Goal: Check status: Check status

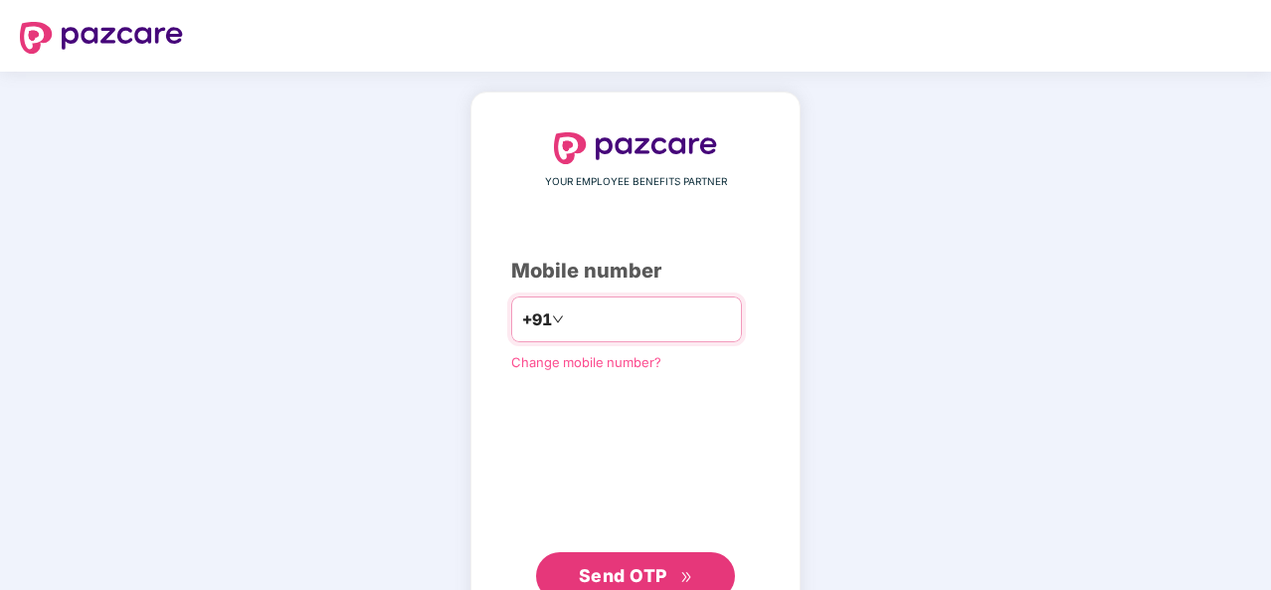
type input "**********"
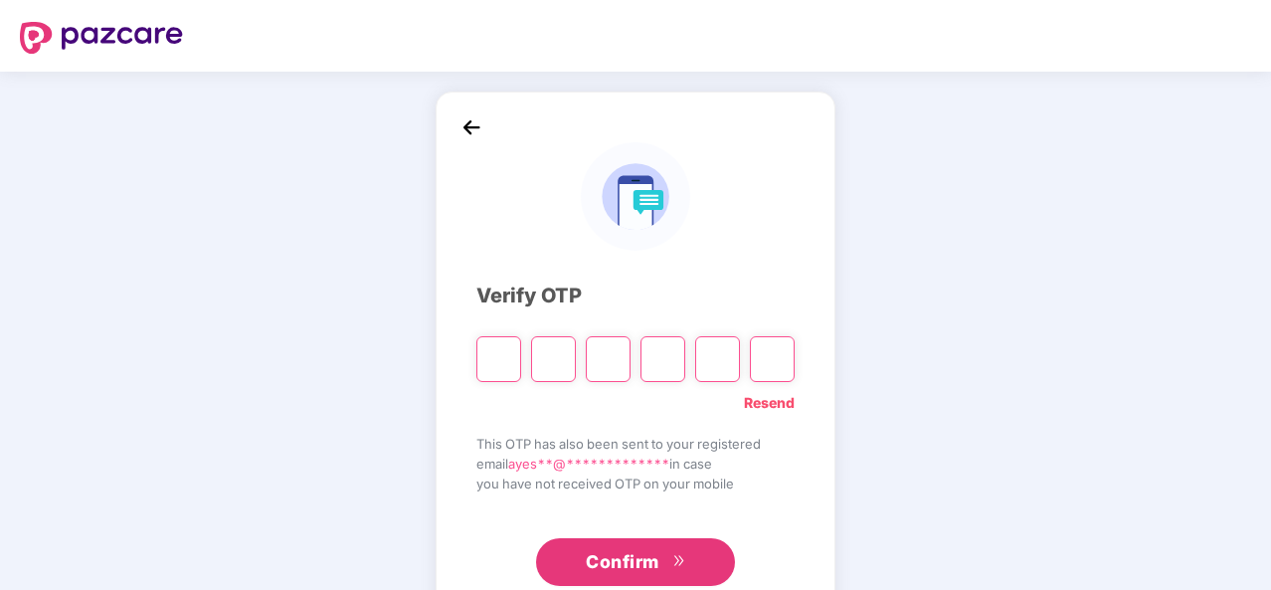
type input "*"
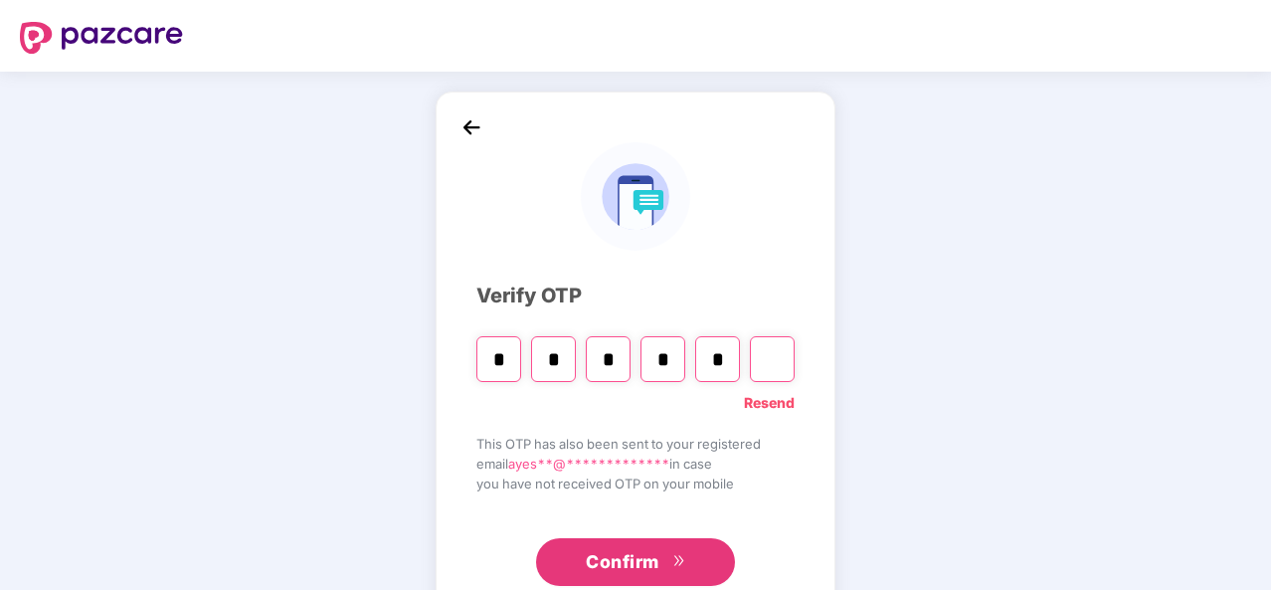
type input "*"
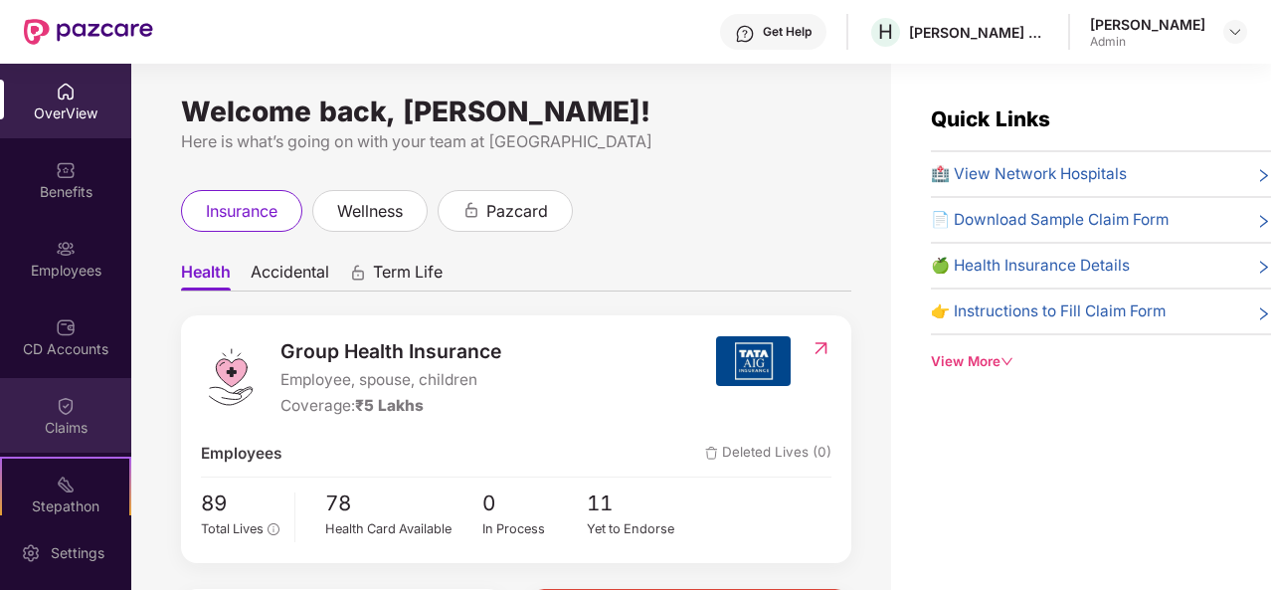
click at [66, 405] on img at bounding box center [66, 406] width 20 height 20
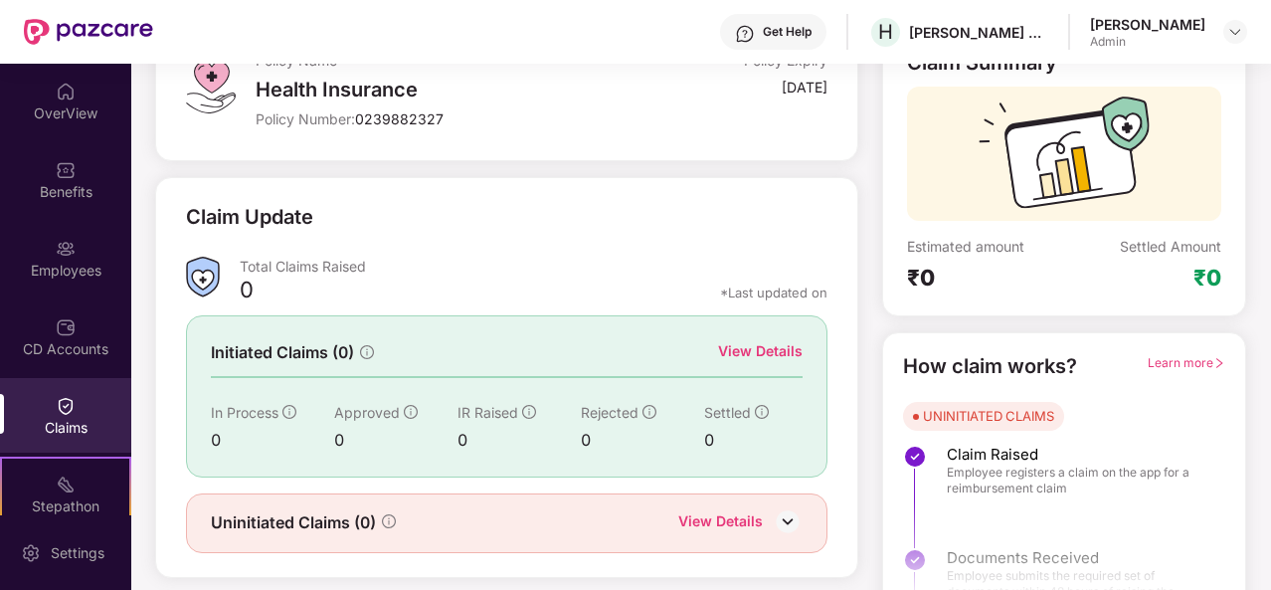
scroll to position [187, 0]
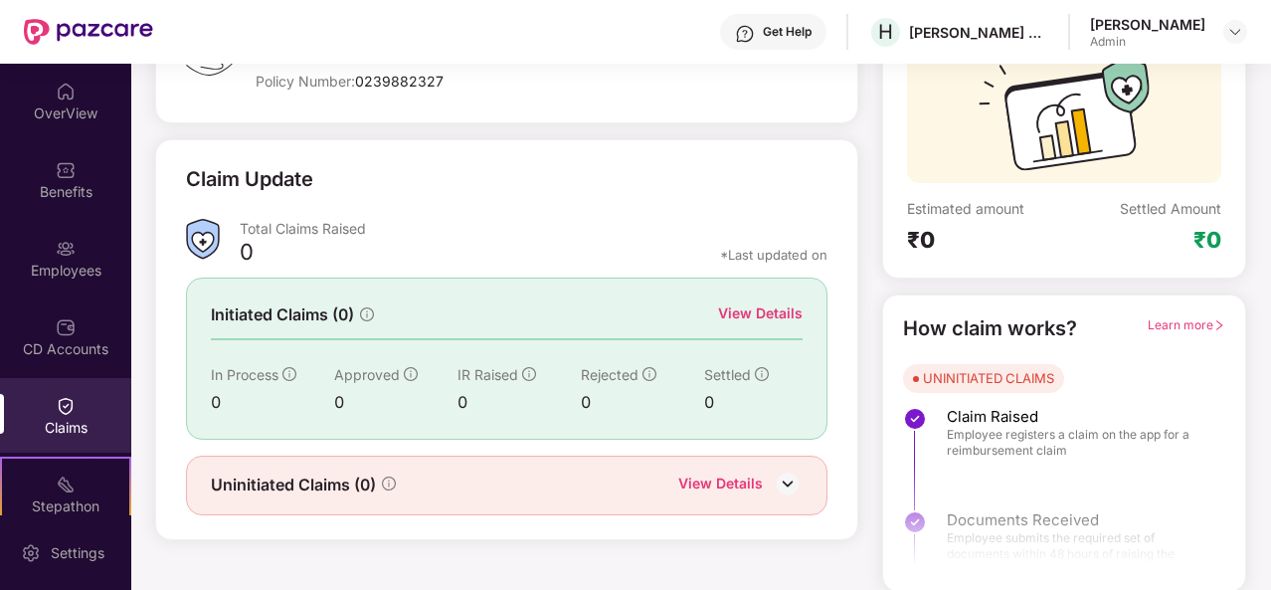
click at [738, 481] on div "View Details" at bounding box center [720, 485] width 85 height 26
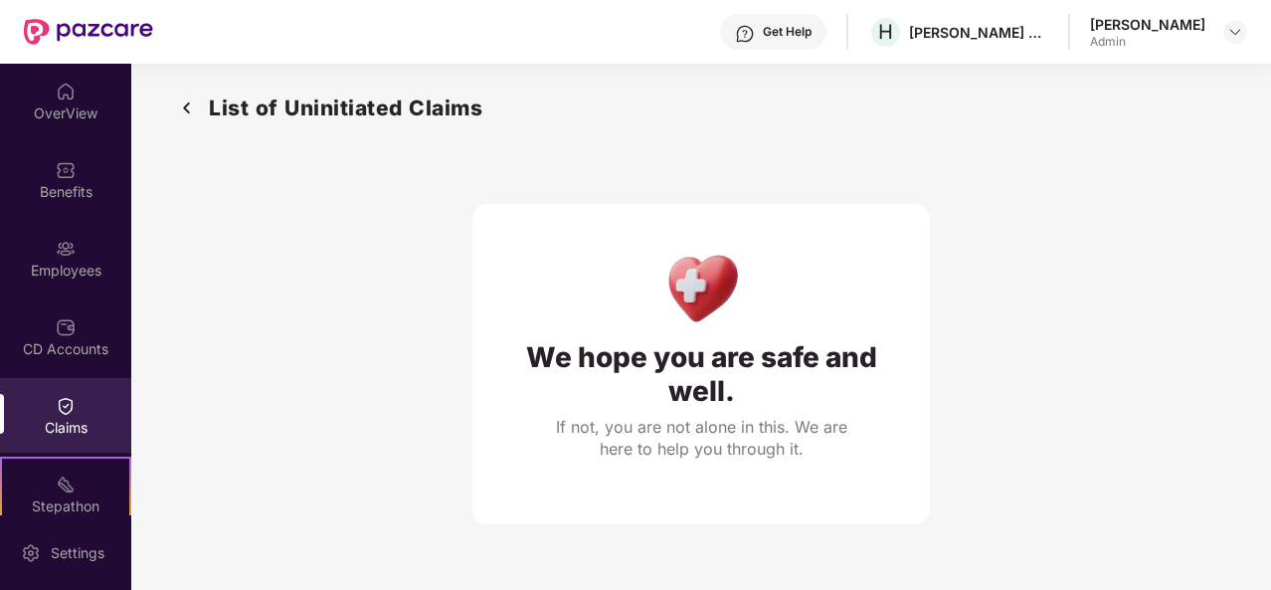
scroll to position [0, 0]
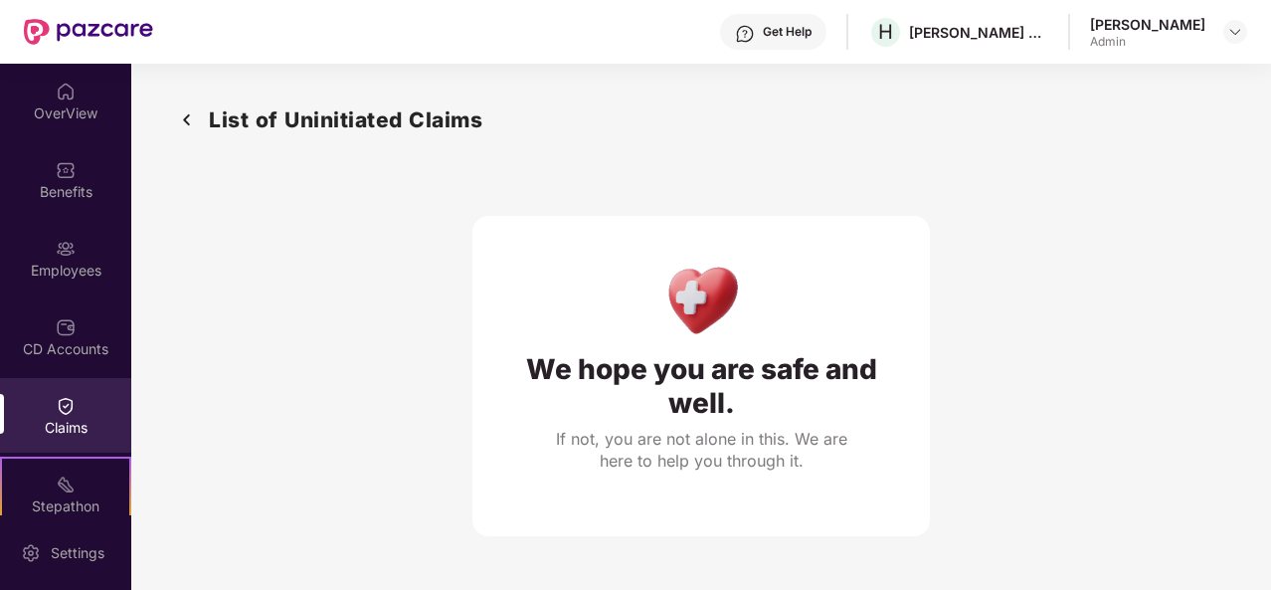
click at [194, 110] on img at bounding box center [187, 119] width 32 height 33
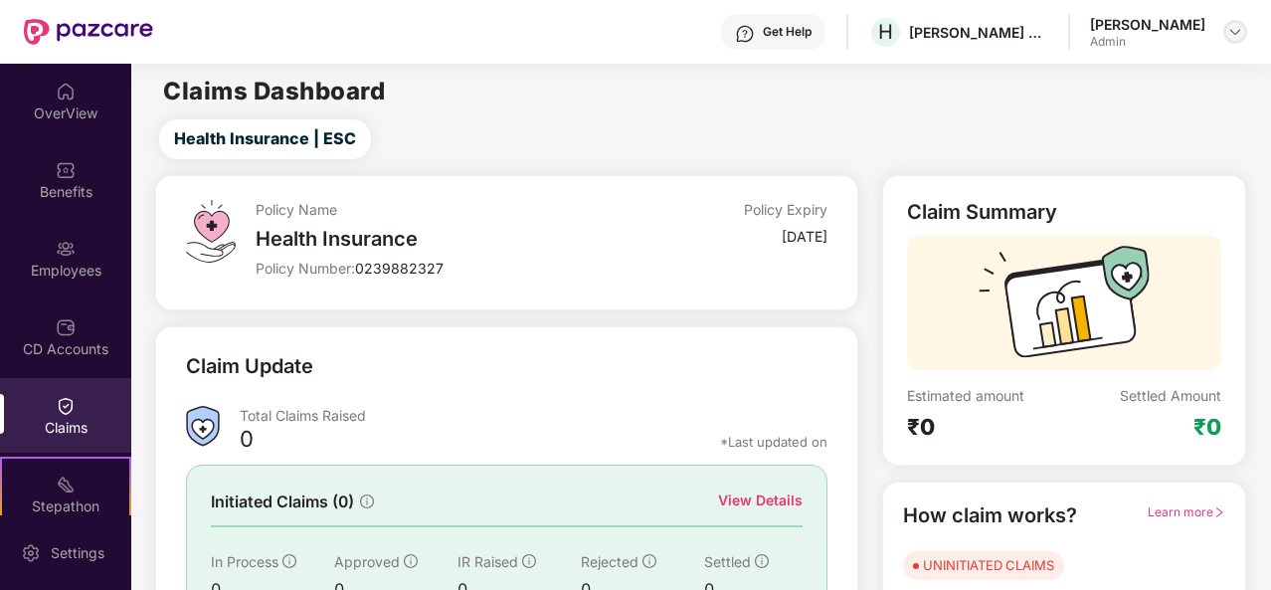
click at [1238, 21] on div at bounding box center [1235, 32] width 24 height 24
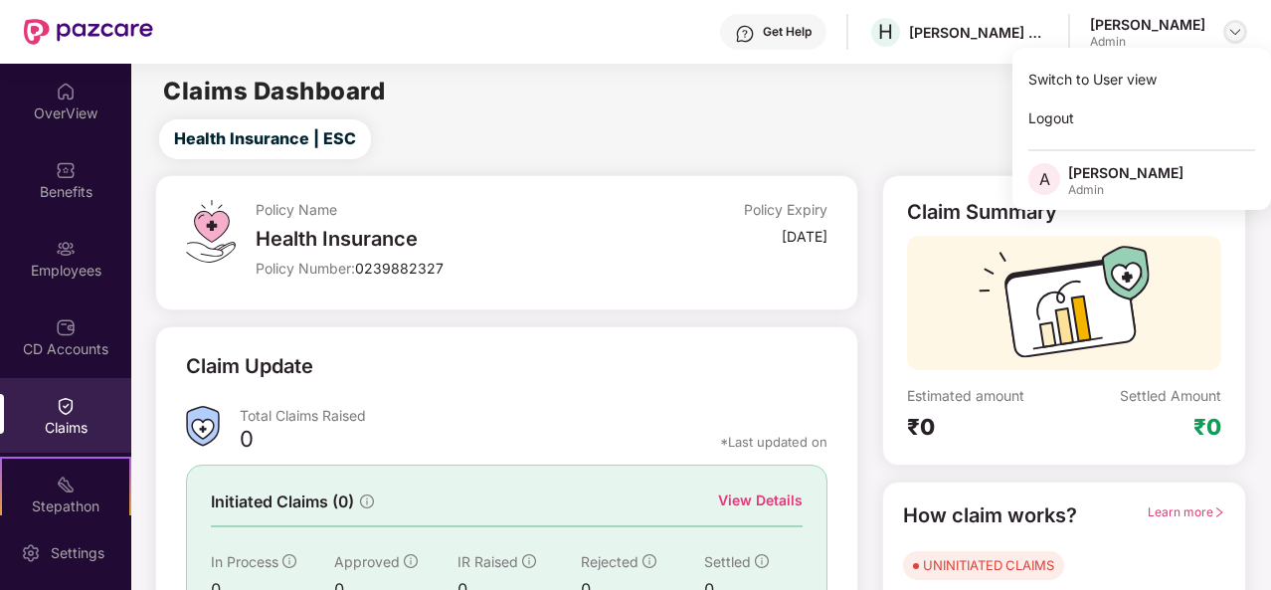
click at [1237, 21] on div at bounding box center [1235, 32] width 24 height 24
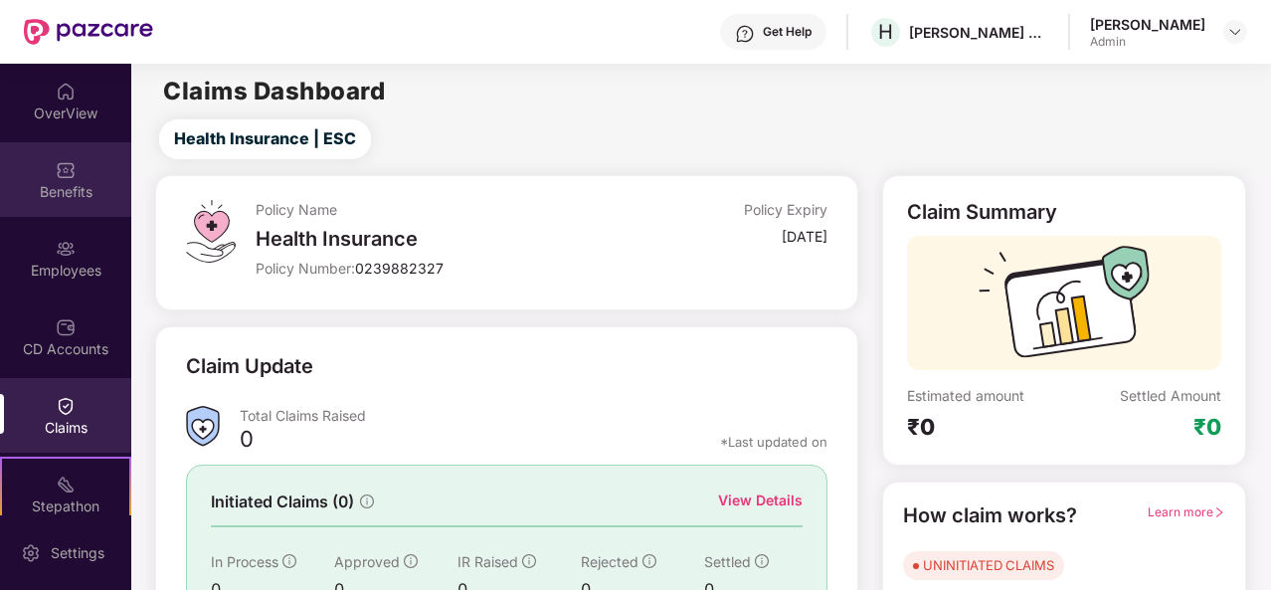
click at [70, 203] on div "Benefits" at bounding box center [65, 179] width 131 height 75
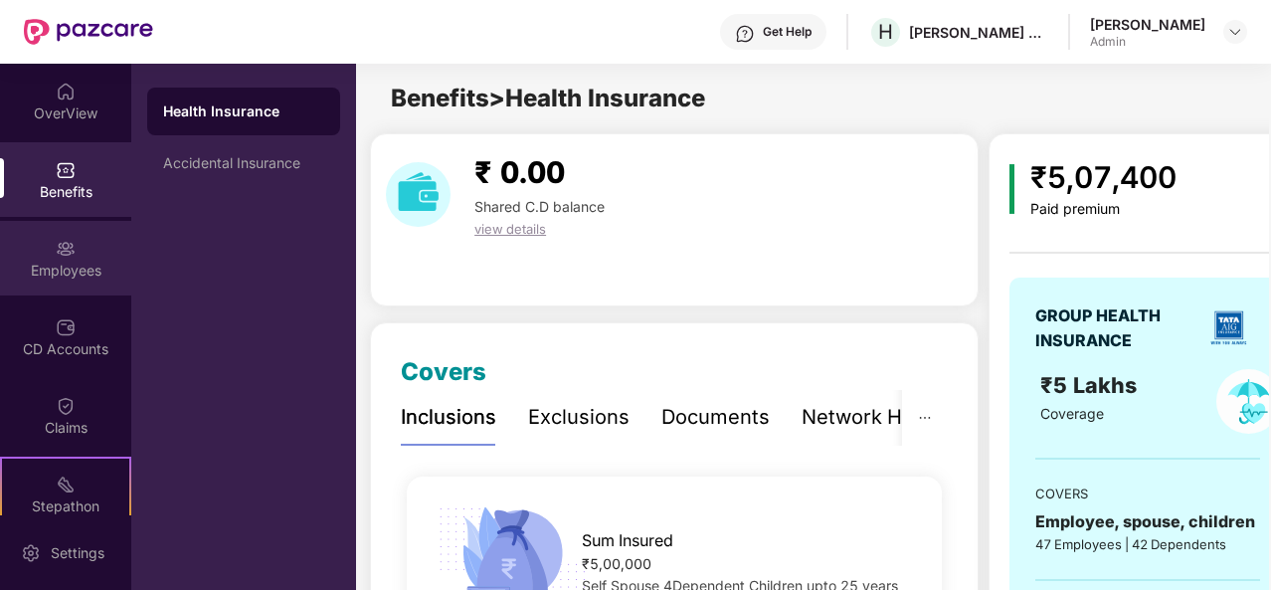
click at [76, 261] on div "Employees" at bounding box center [65, 270] width 131 height 20
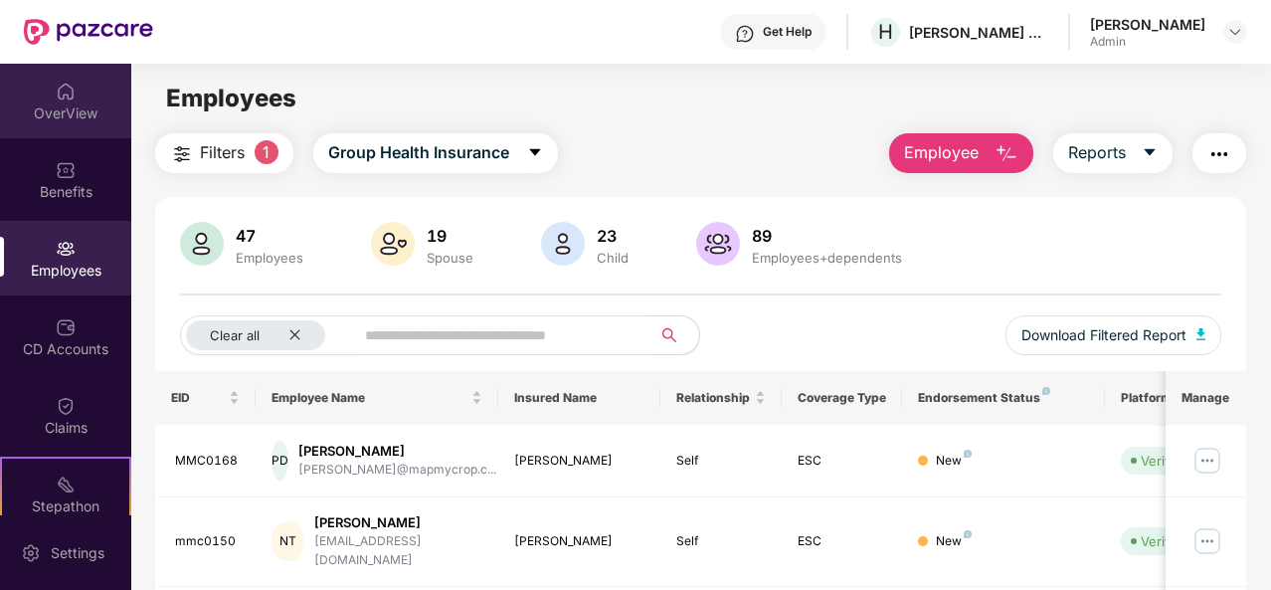
click at [80, 99] on div "OverView" at bounding box center [65, 101] width 131 height 75
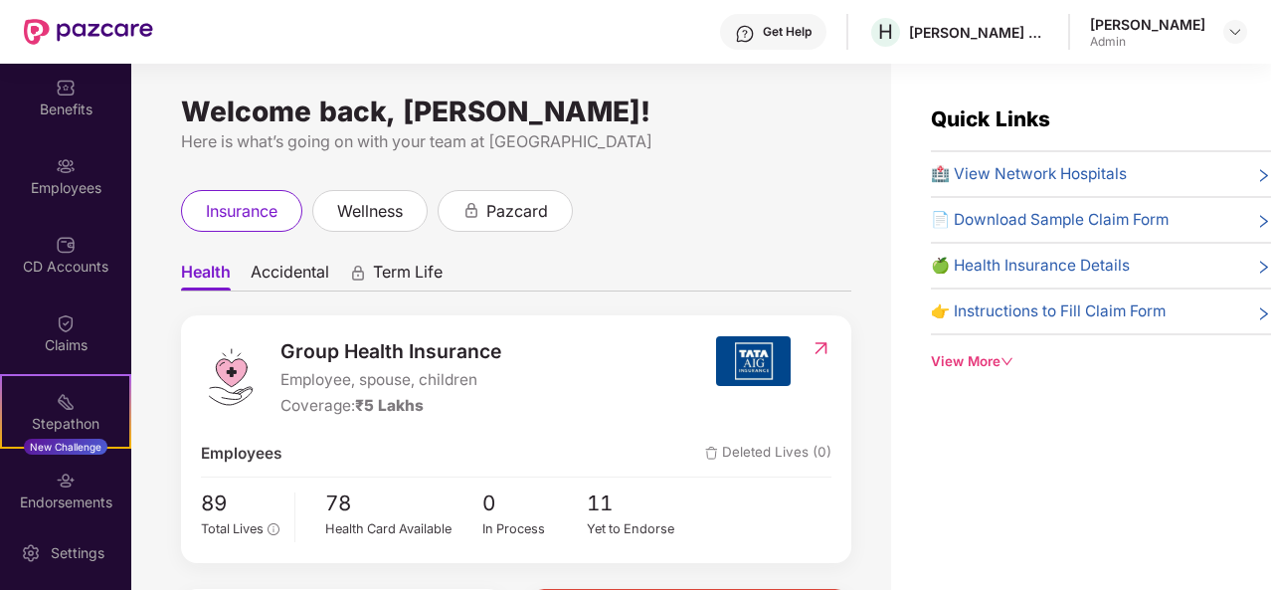
scroll to position [176, 0]
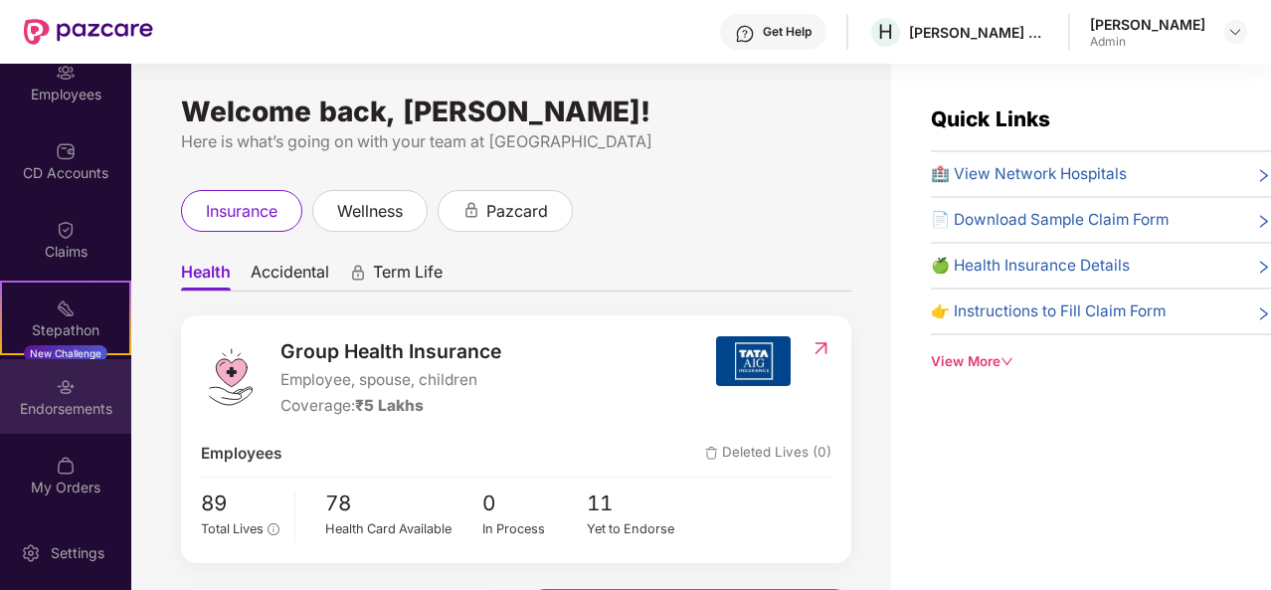
click at [68, 401] on div "Endorsements" at bounding box center [65, 409] width 131 height 20
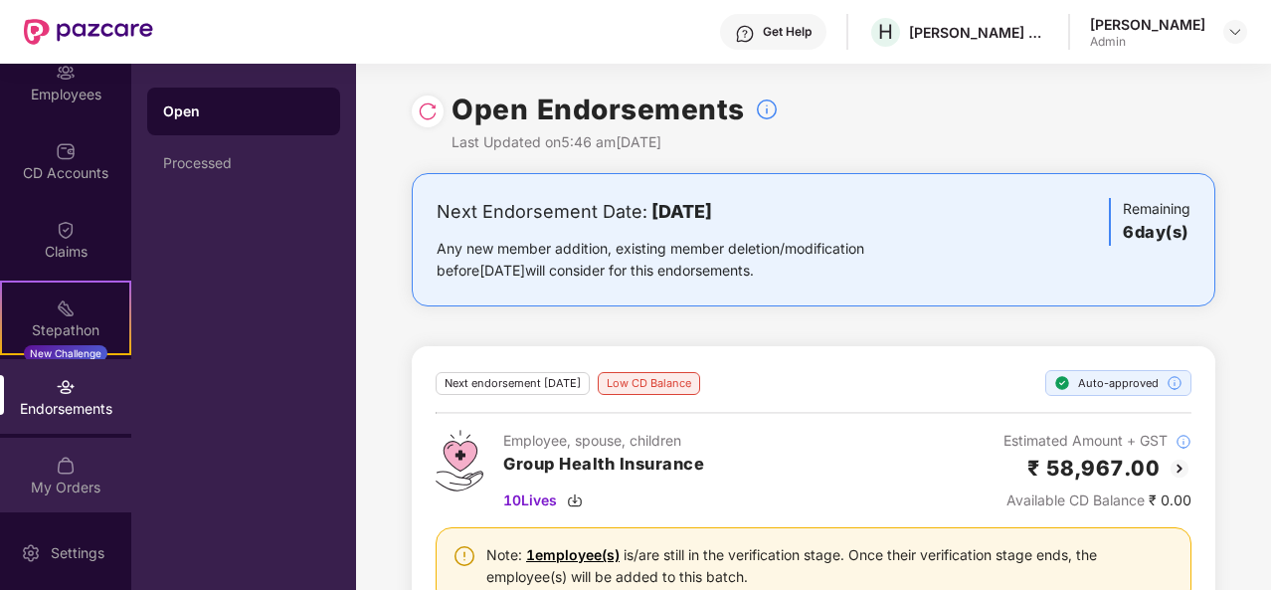
click at [56, 447] on div "My Orders" at bounding box center [65, 474] width 131 height 75
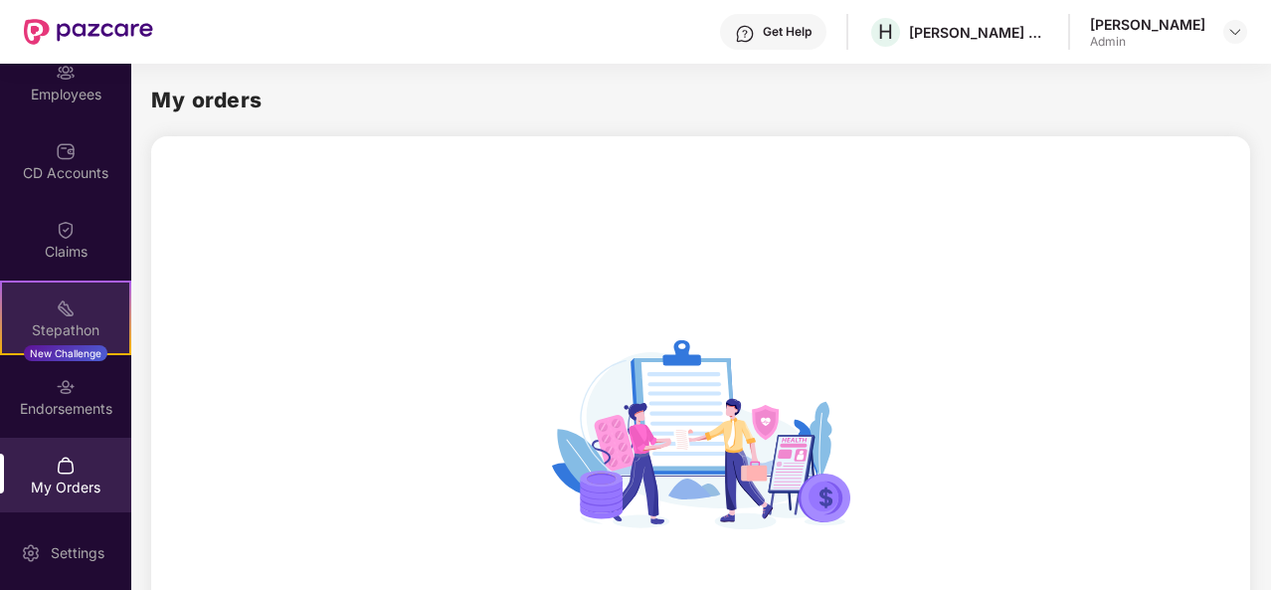
click at [46, 318] on div "Stepathon New Challenge" at bounding box center [65, 317] width 131 height 75
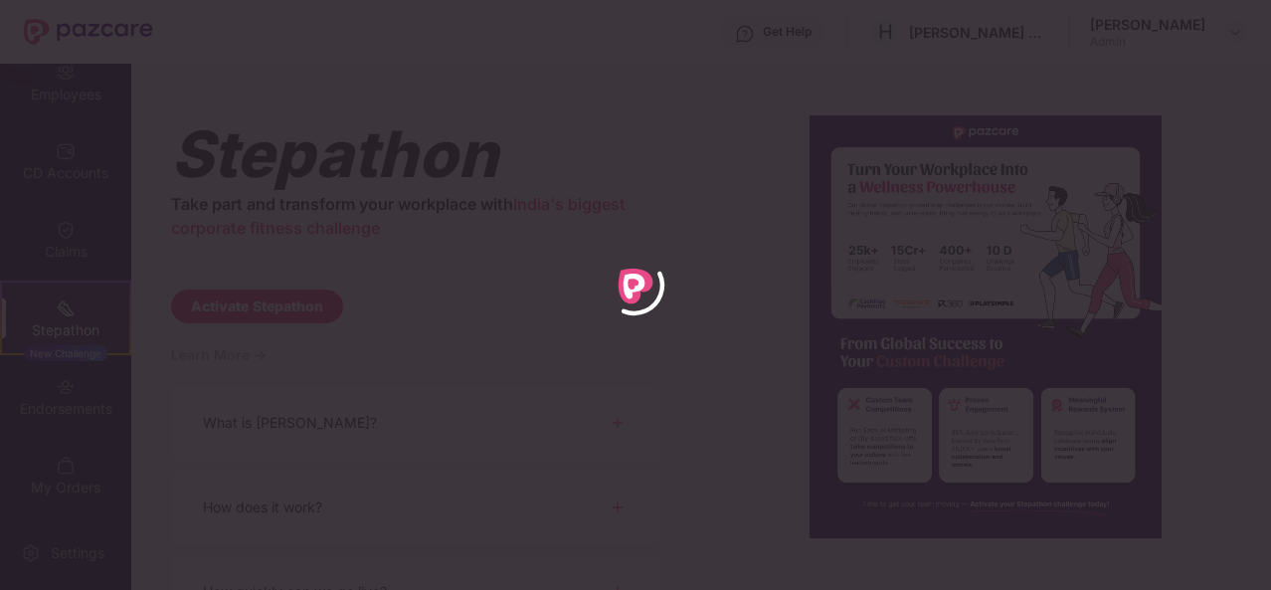
click at [52, 234] on div at bounding box center [635, 295] width 1271 height 590
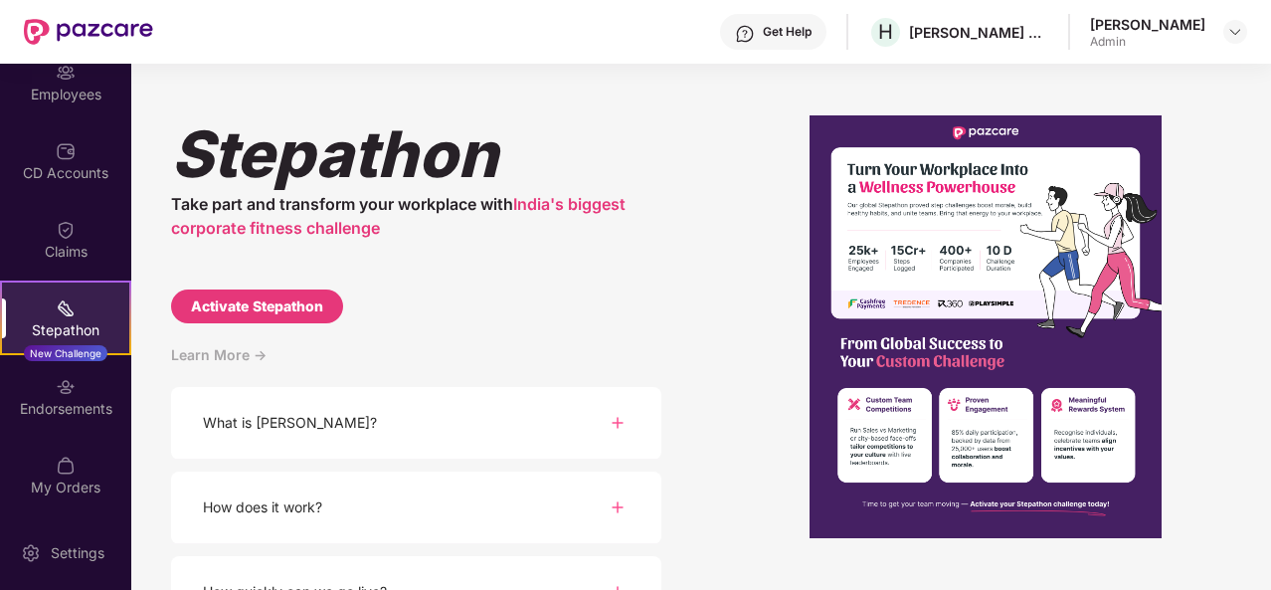
click at [52, 234] on div "Claims" at bounding box center [65, 239] width 131 height 75
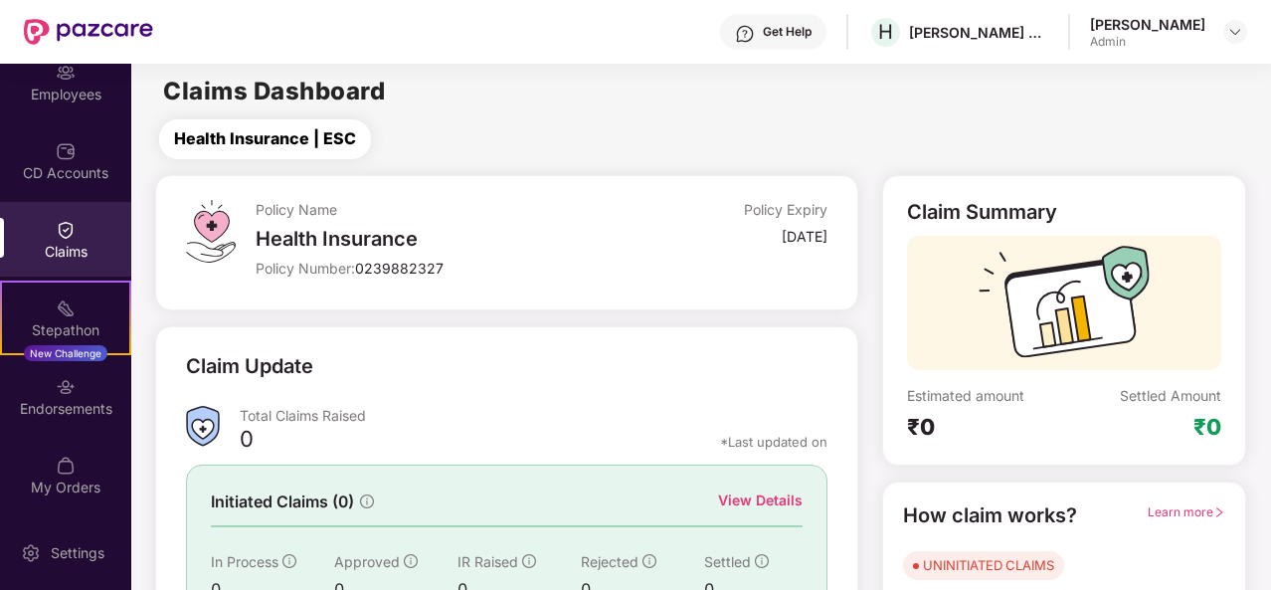
click at [276, 138] on span "Health Insurance | ESC" at bounding box center [265, 138] width 182 height 25
click at [340, 136] on span "Health Insurance | ESC" at bounding box center [265, 138] width 182 height 25
click at [781, 230] on div "[DATE]" at bounding box center [804, 236] width 46 height 19
drag, startPoint x: 356, startPoint y: 281, endPoint x: 300, endPoint y: 351, distance: 89.1
click at [353, 283] on div "Policy Name Health Insurance Policy Number: 0239882327" at bounding box center [447, 243] width 382 height 86
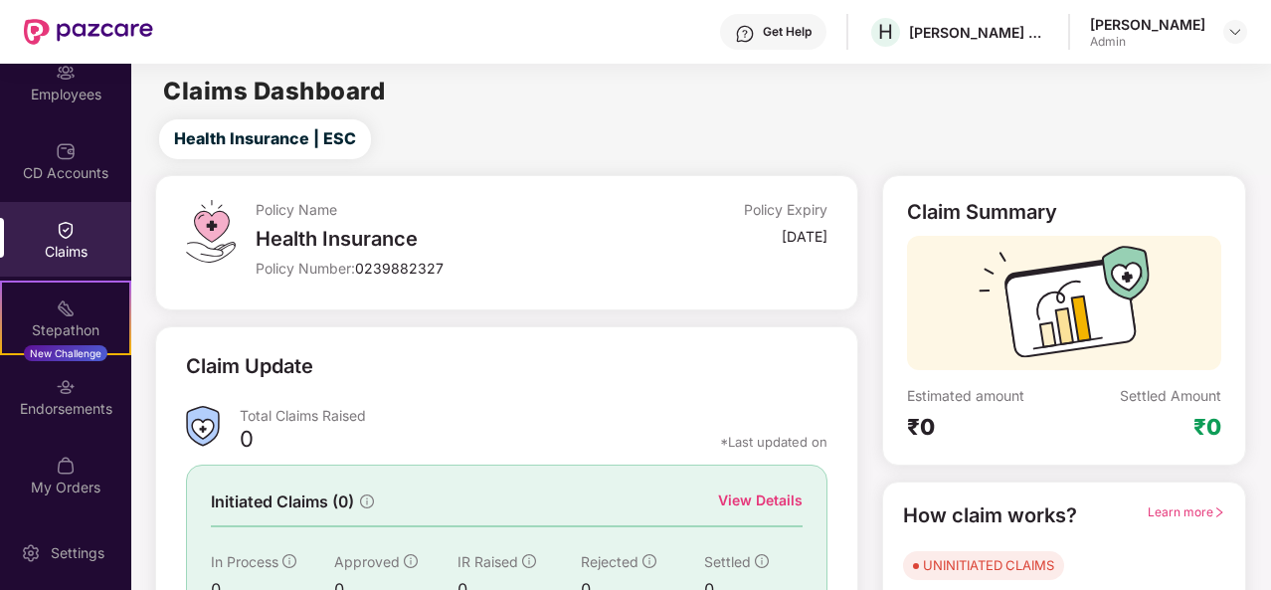
click at [302, 425] on div "Total Claims Raised" at bounding box center [534, 419] width 588 height 27
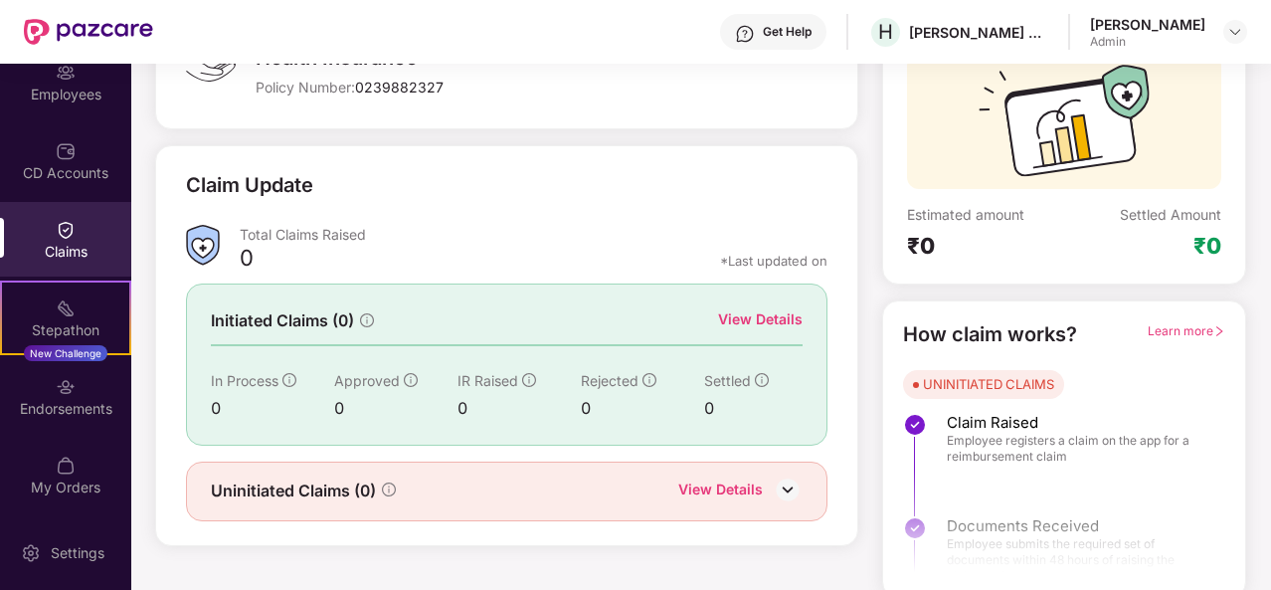
scroll to position [187, 0]
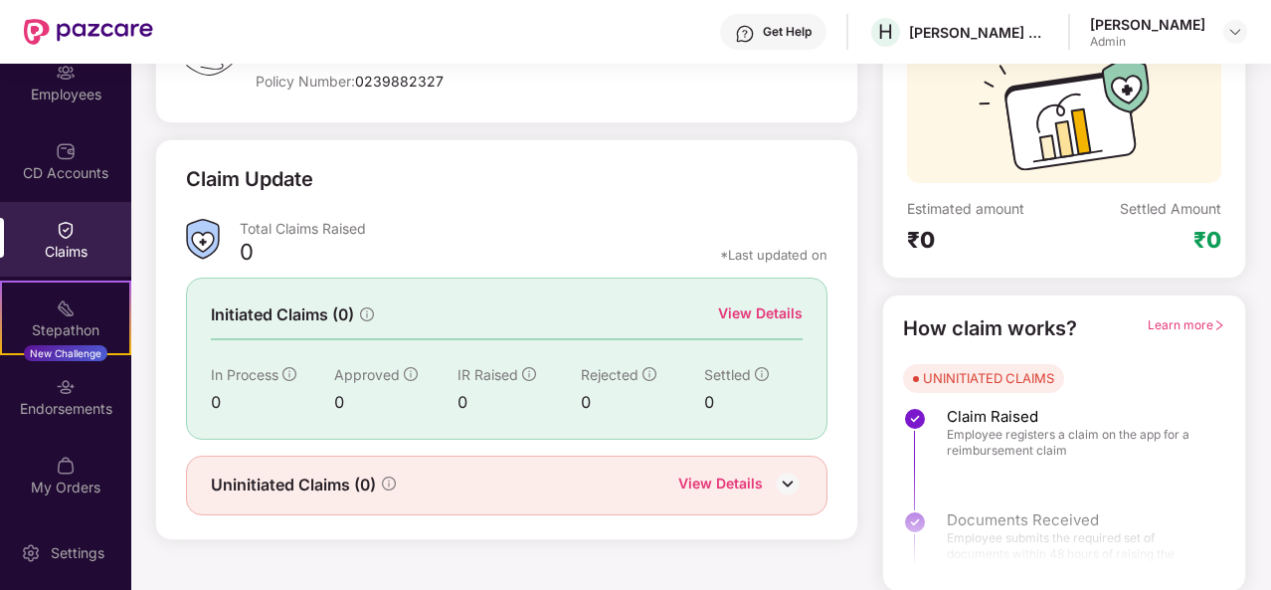
click at [772, 310] on div "View Details" at bounding box center [760, 313] width 85 height 22
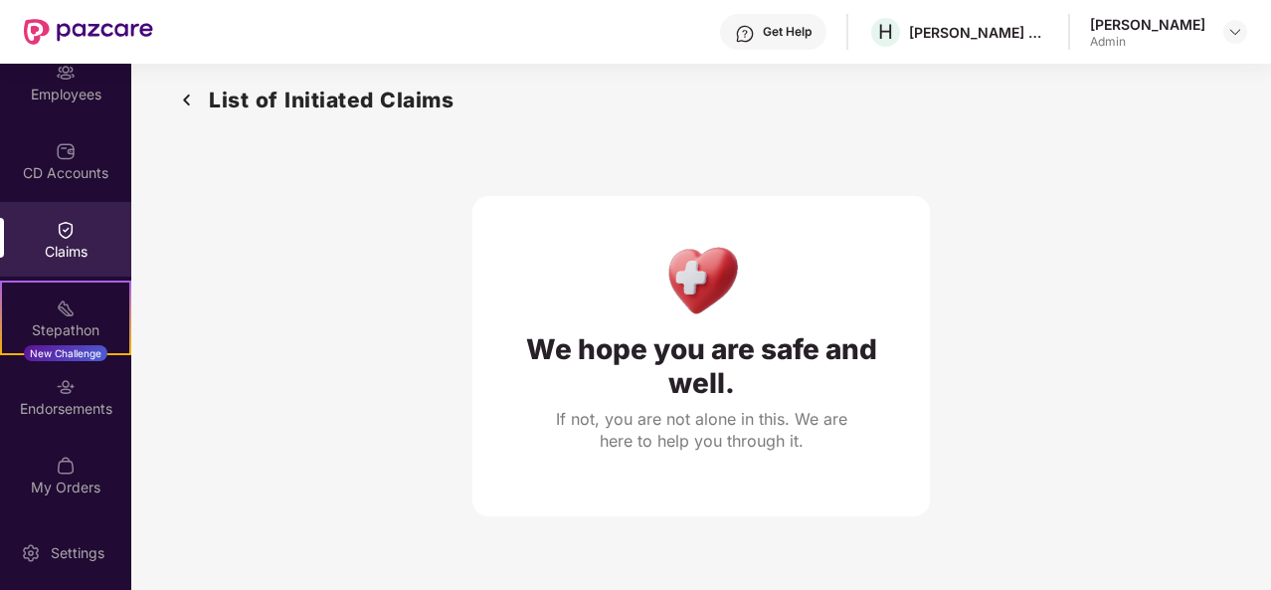
scroll to position [0, 0]
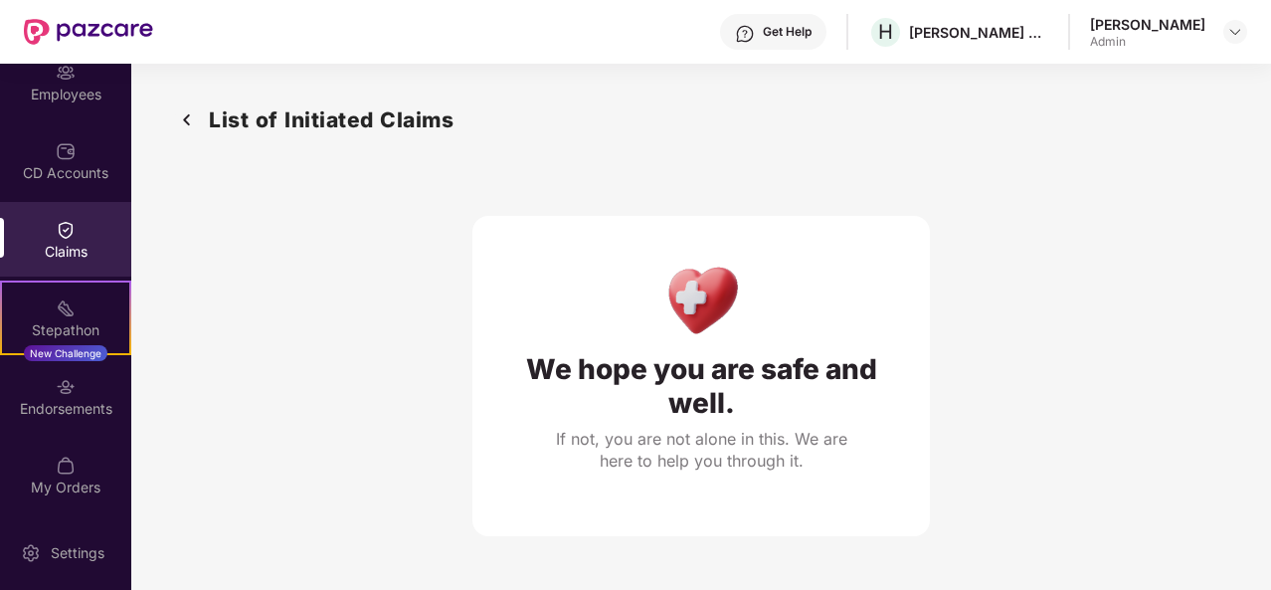
click at [186, 121] on img at bounding box center [187, 119] width 32 height 33
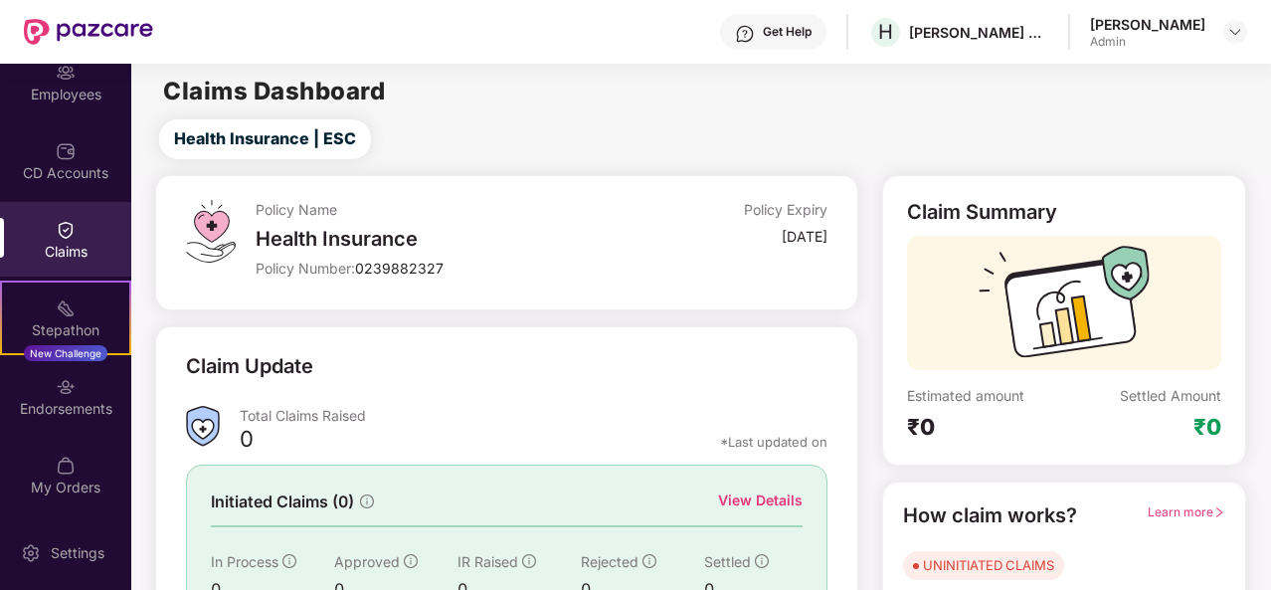
click at [793, 230] on div "[DATE]" at bounding box center [804, 236] width 46 height 19
click at [291, 225] on div "Policy Name Health Insurance Policy Number: 0239882327" at bounding box center [447, 243] width 382 height 86
click at [753, 194] on div "Policy Name Health Insurance Policy Number: 0239882327 Policy Expiry [DATE]" at bounding box center [506, 242] width 703 height 135
click at [159, 194] on div "Policy Name Health Insurance Policy Number: 0239882327 Policy Expiry [DATE]" at bounding box center [506, 242] width 703 height 135
drag, startPoint x: 192, startPoint y: 189, endPoint x: 304, endPoint y: 178, distance: 112.9
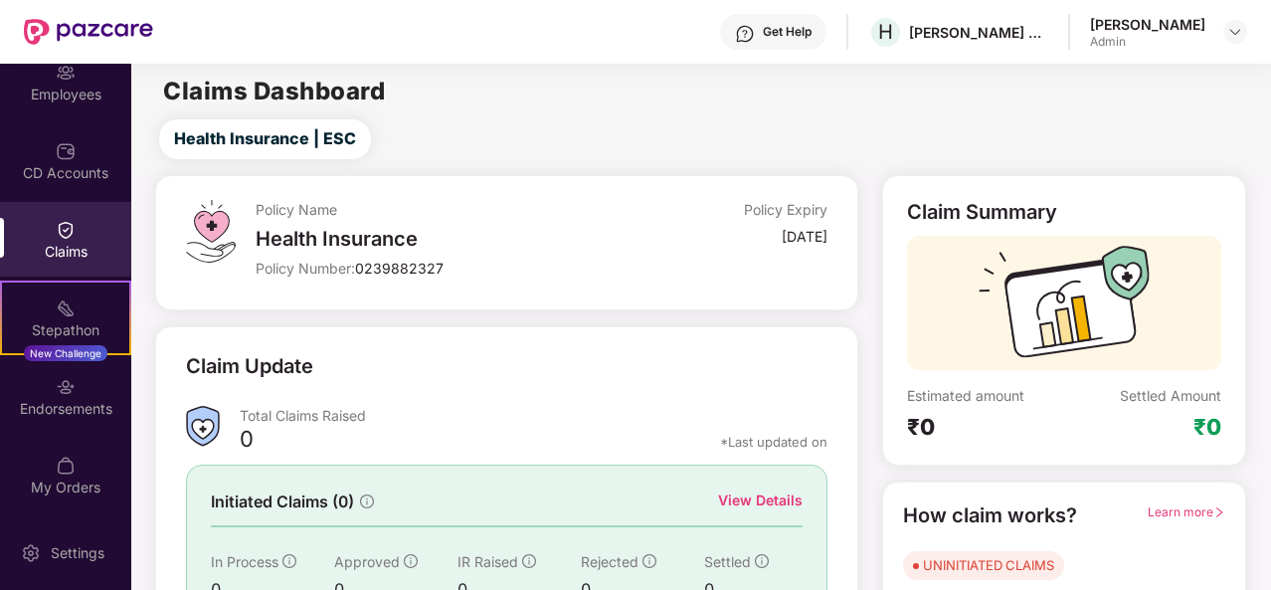
click at [193, 189] on div "Policy Name Health Insurance Policy Number: 0239882327 Policy Expiry [DATE]" at bounding box center [506, 242] width 703 height 135
